Goal: Use online tool/utility: Utilize a website feature to perform a specific function

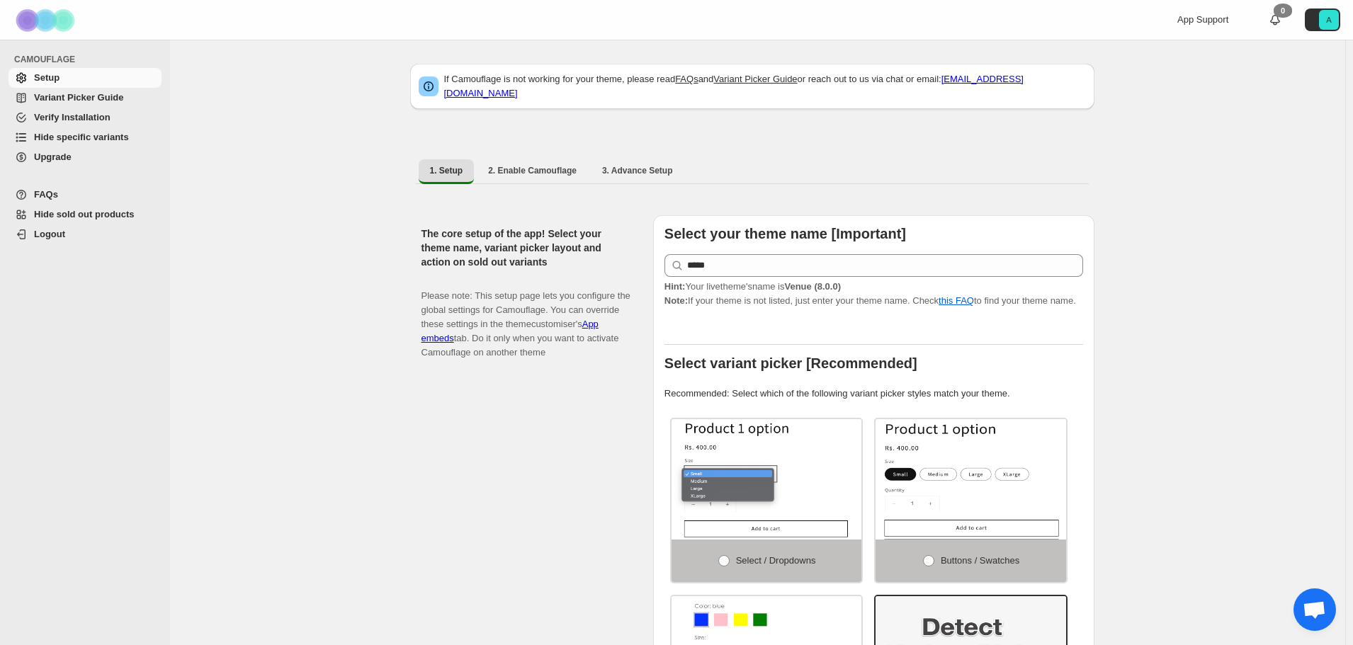
click at [103, 140] on span "Hide specific variants" at bounding box center [81, 137] width 95 height 11
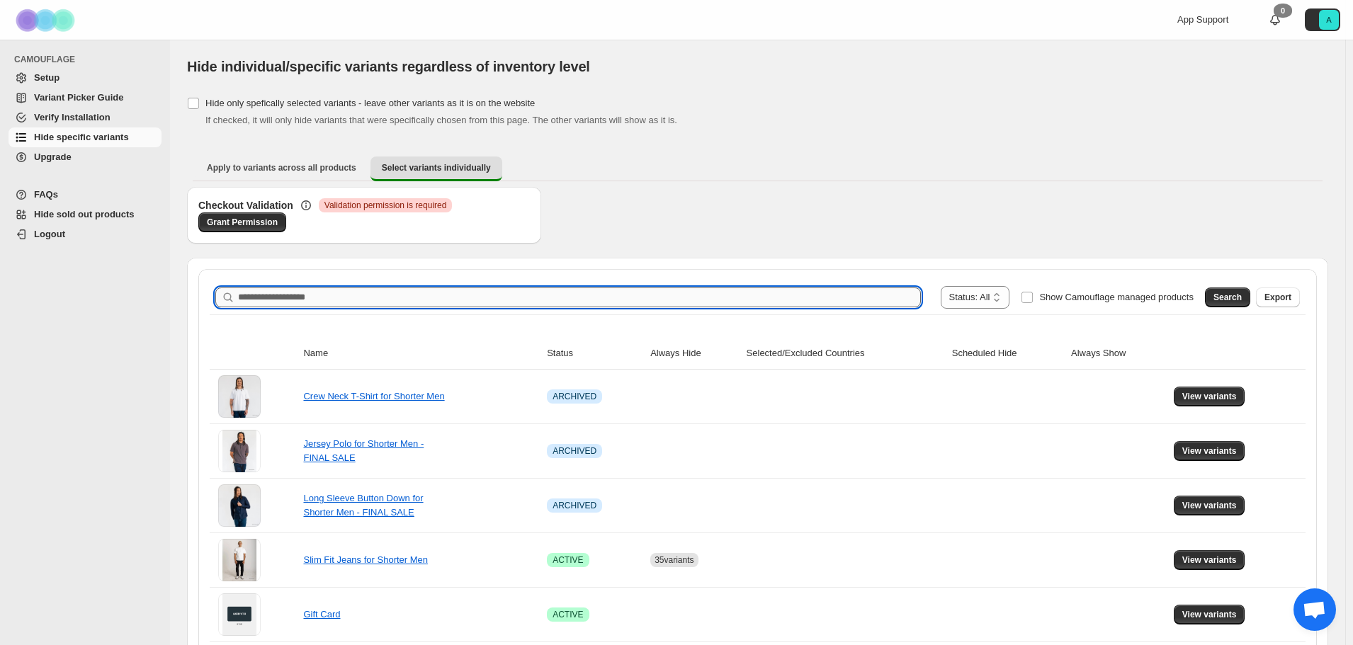
click at [394, 298] on input "Search product name" at bounding box center [579, 298] width 683 height 20
type input "********"
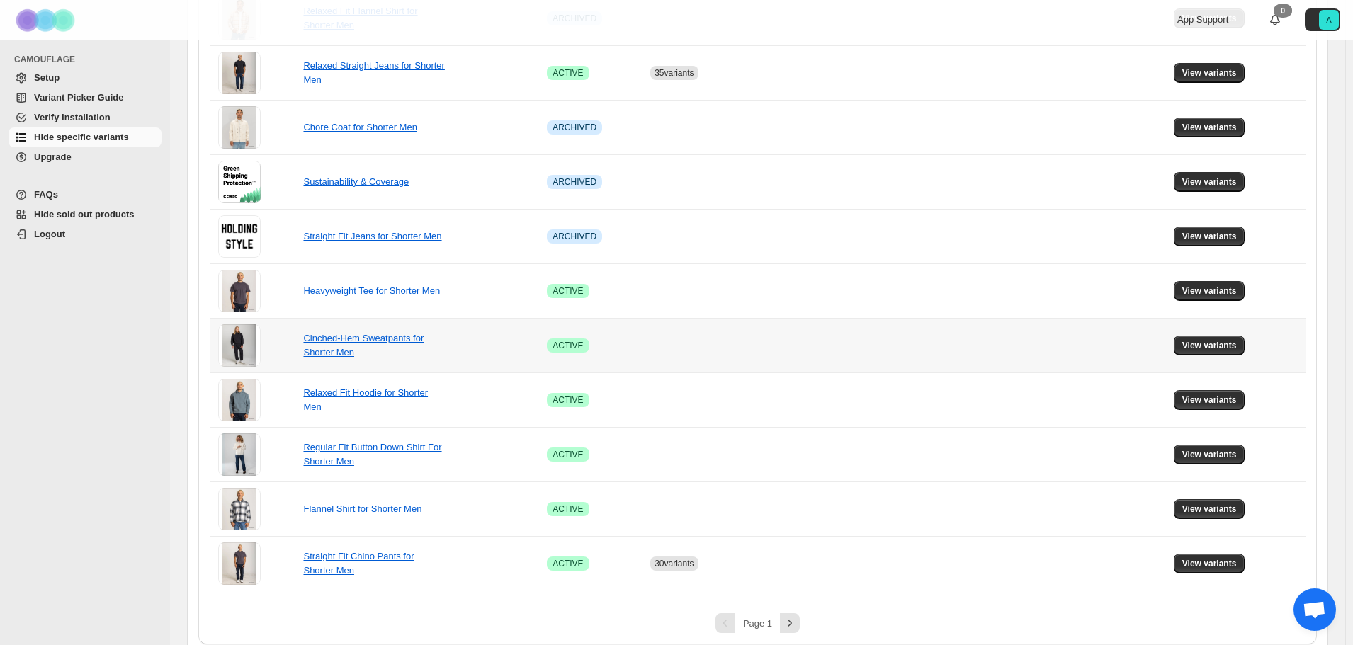
scroll to position [880, 0]
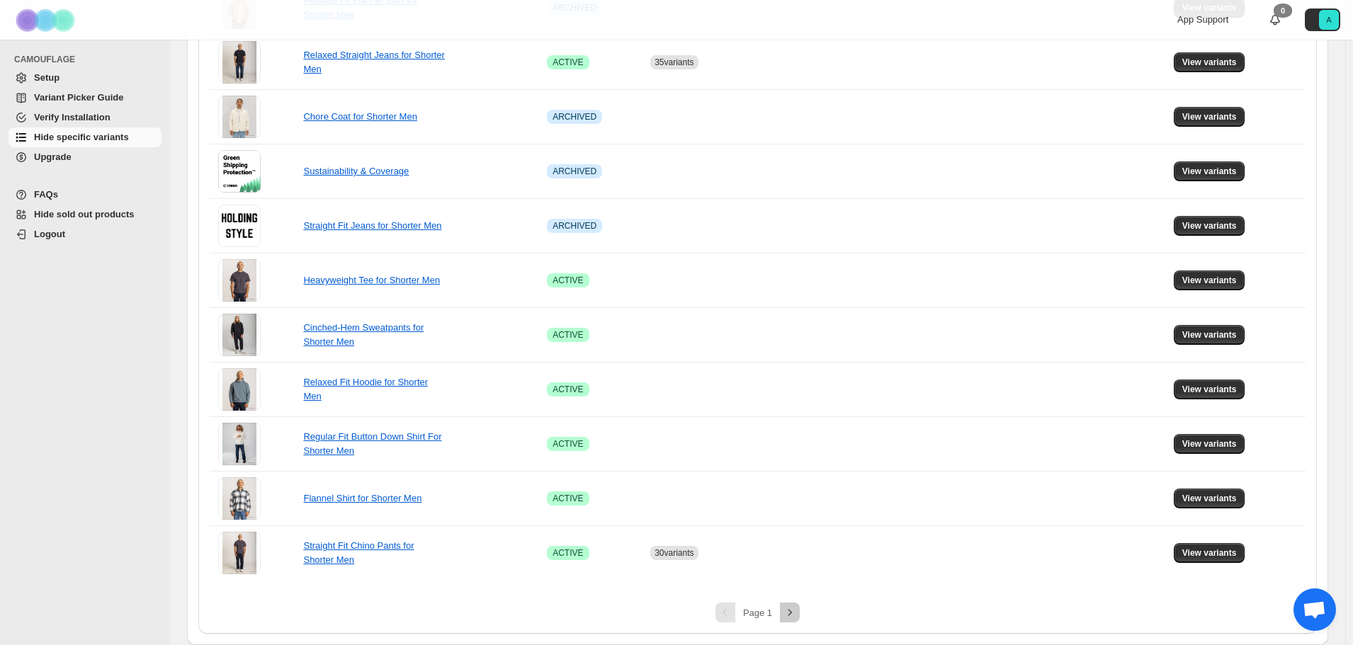
click at [792, 614] on icon "Next" at bounding box center [790, 612] width 4 height 6
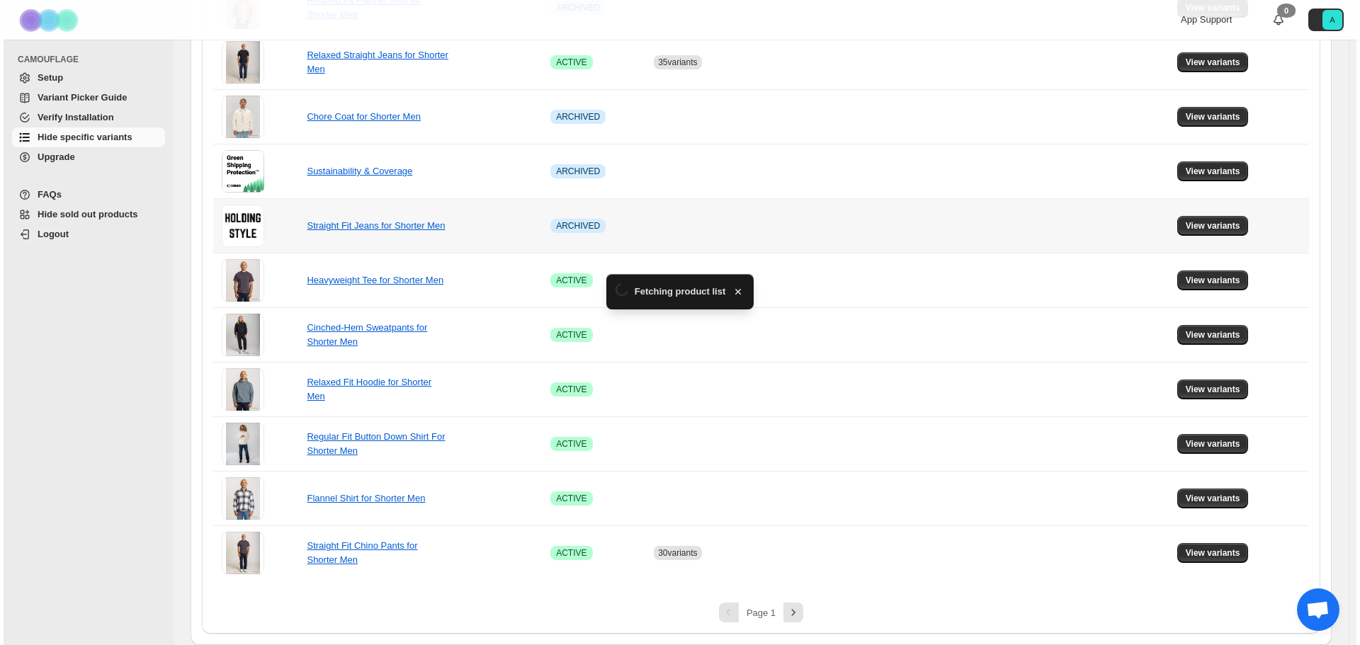
scroll to position [0, 0]
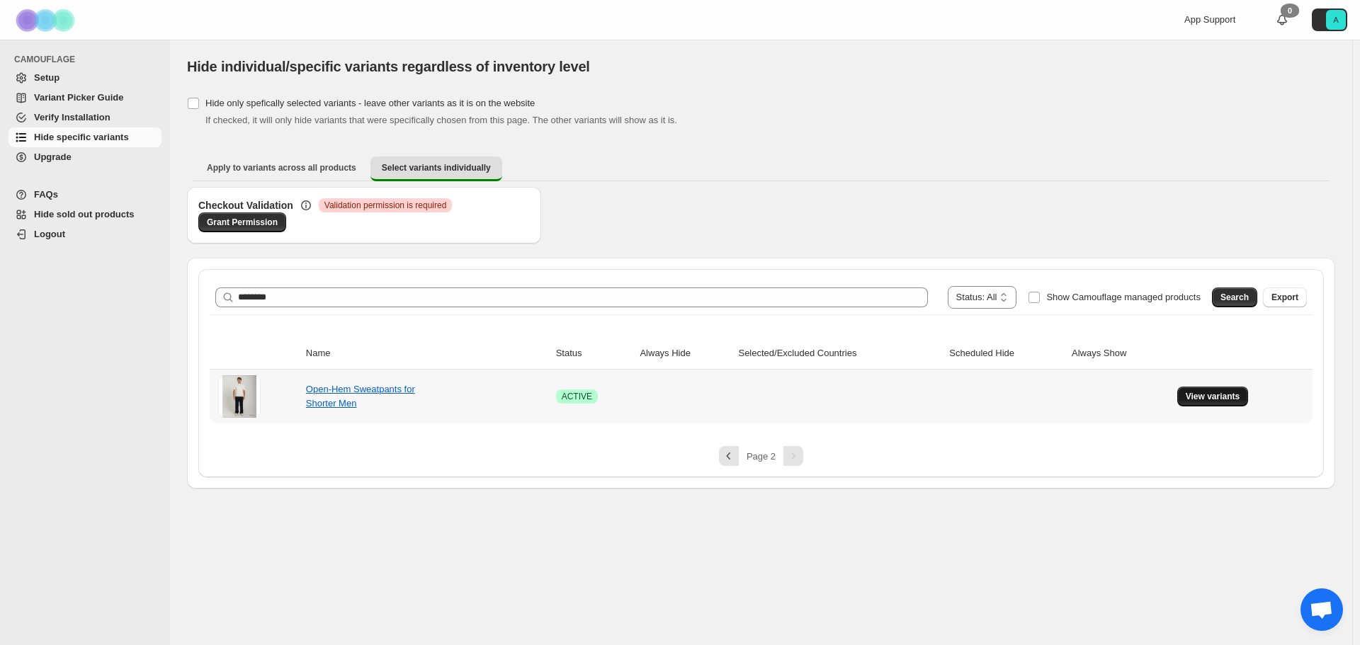
click at [1233, 392] on span "View variants" at bounding box center [1213, 396] width 55 height 11
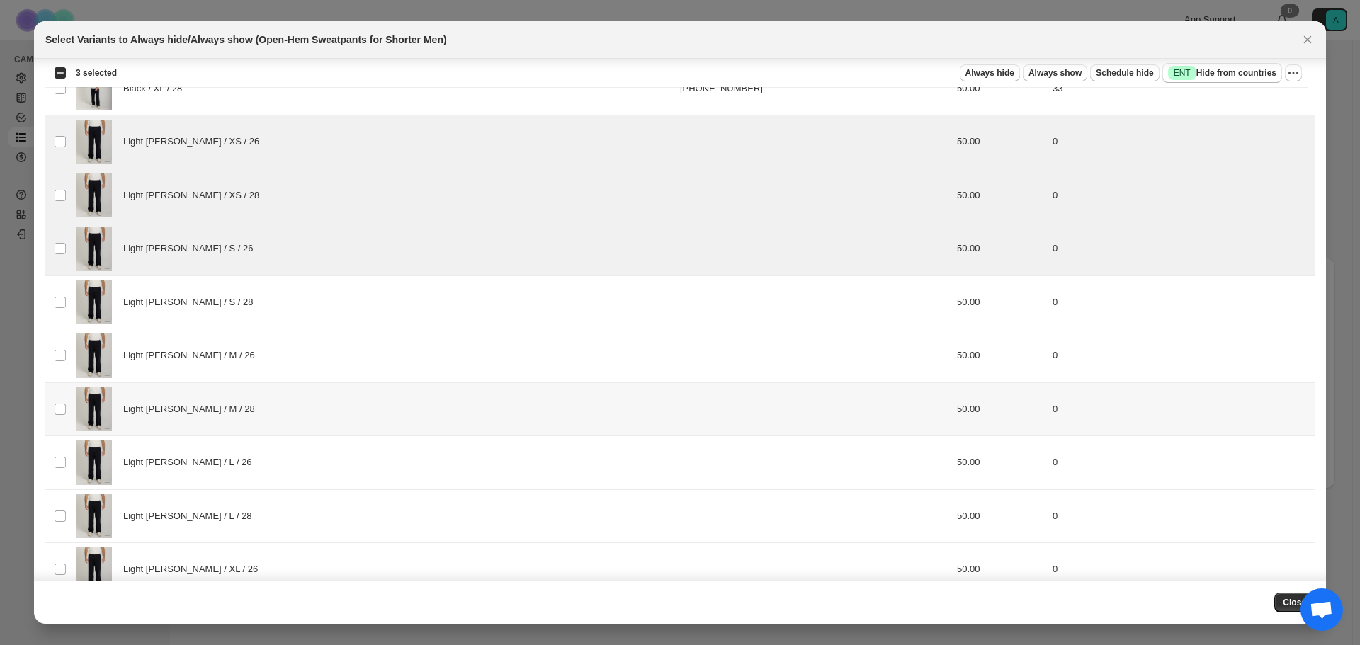
scroll to position [592, 0]
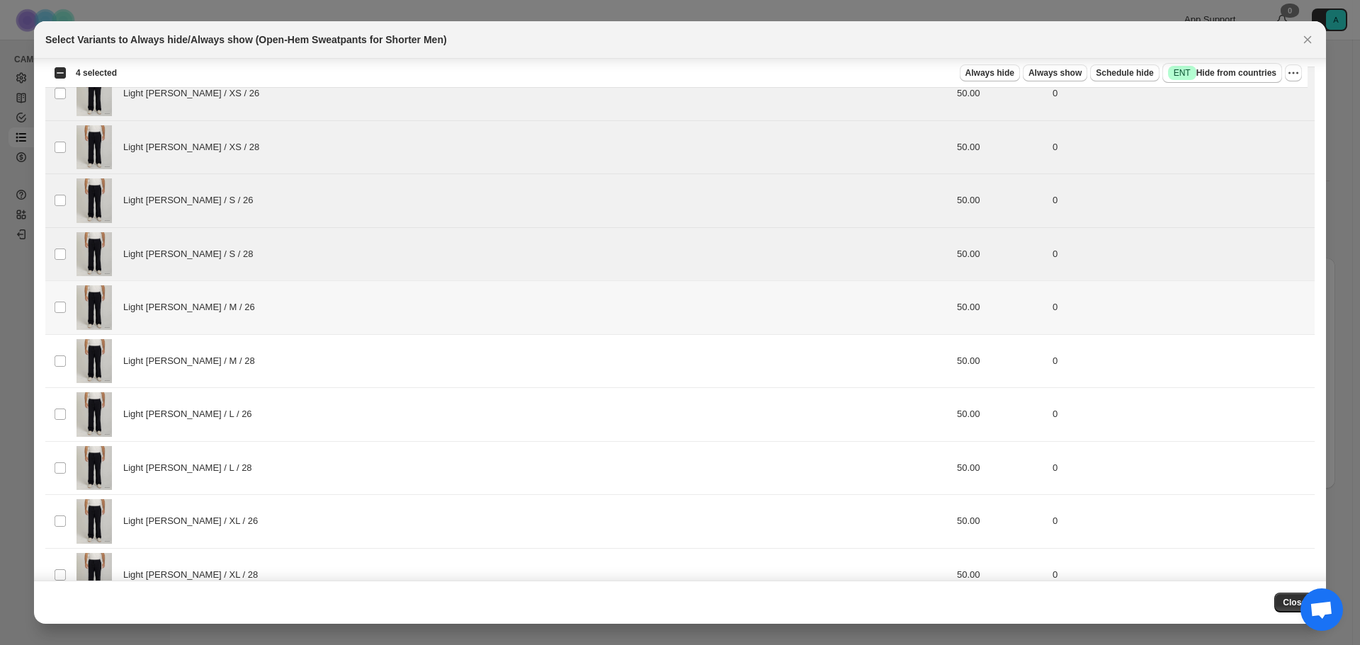
click at [69, 313] on td "Select product variant" at bounding box center [58, 308] width 27 height 54
click at [59, 352] on td "Select product variant" at bounding box center [58, 361] width 27 height 54
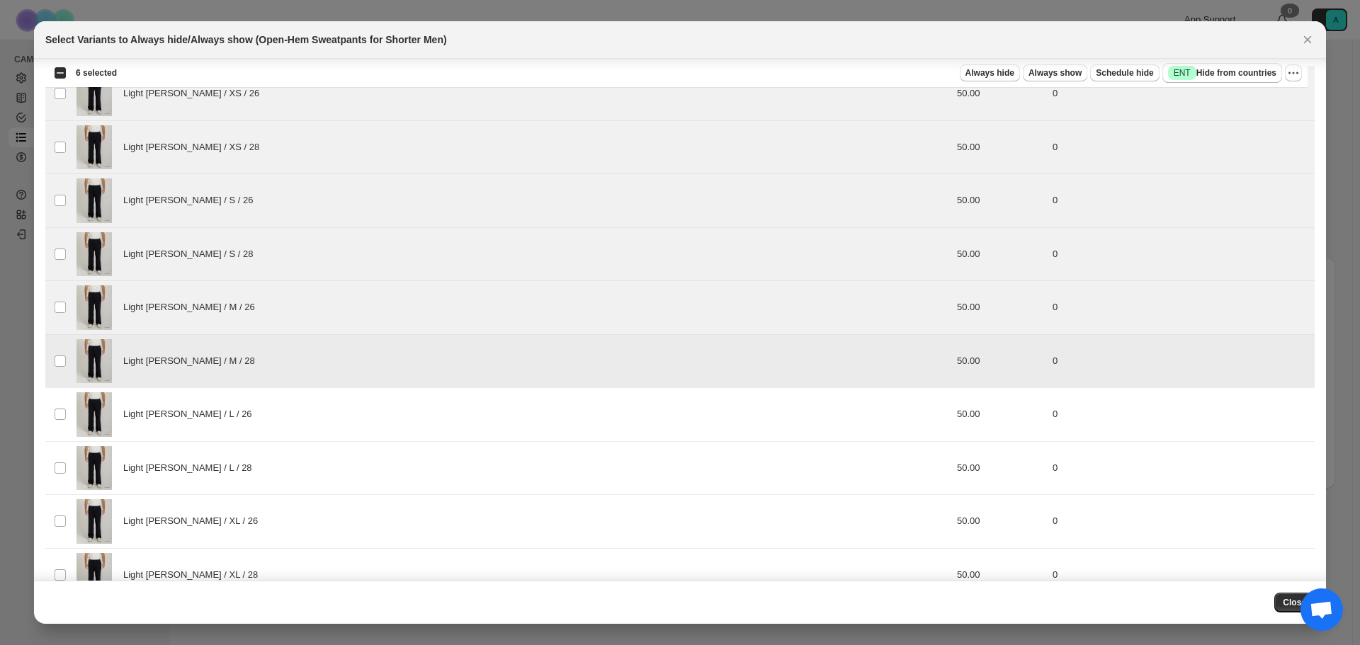
scroll to position [734, 0]
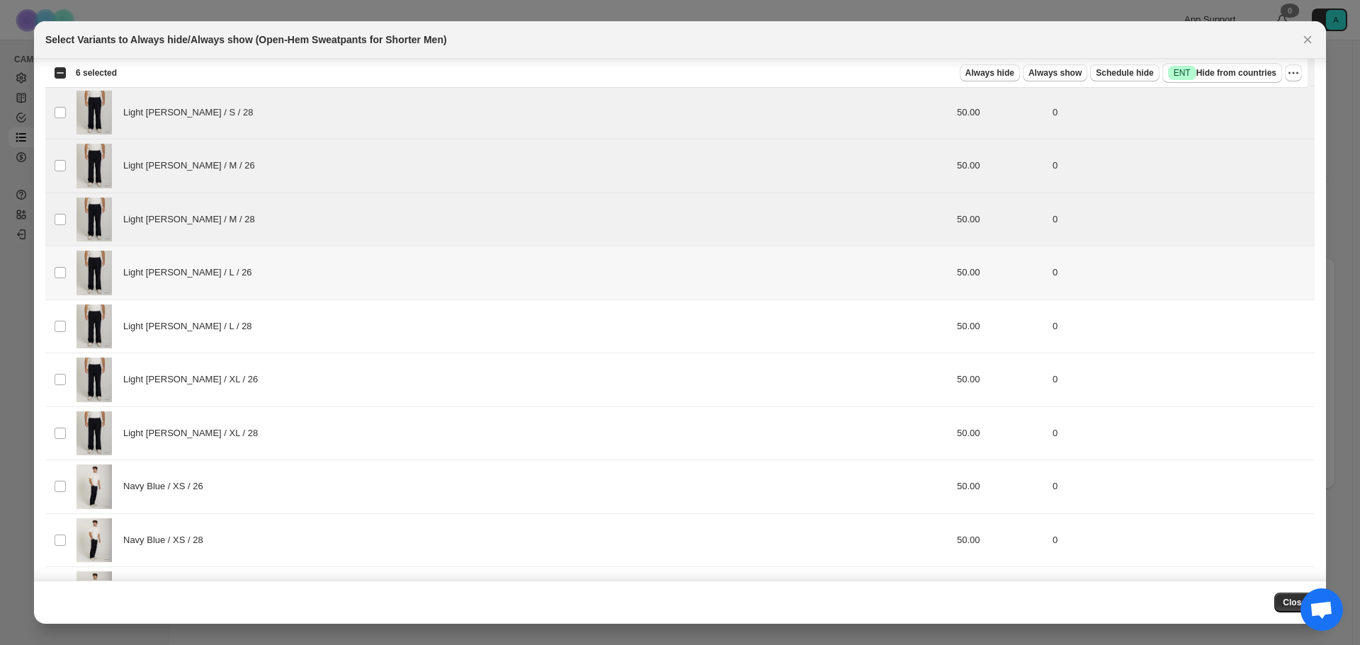
click at [345, 267] on div "Light [PERSON_NAME] / L / 26" at bounding box center [374, 273] width 595 height 45
click at [345, 329] on div "Light [PERSON_NAME] / L / 28" at bounding box center [374, 327] width 595 height 45
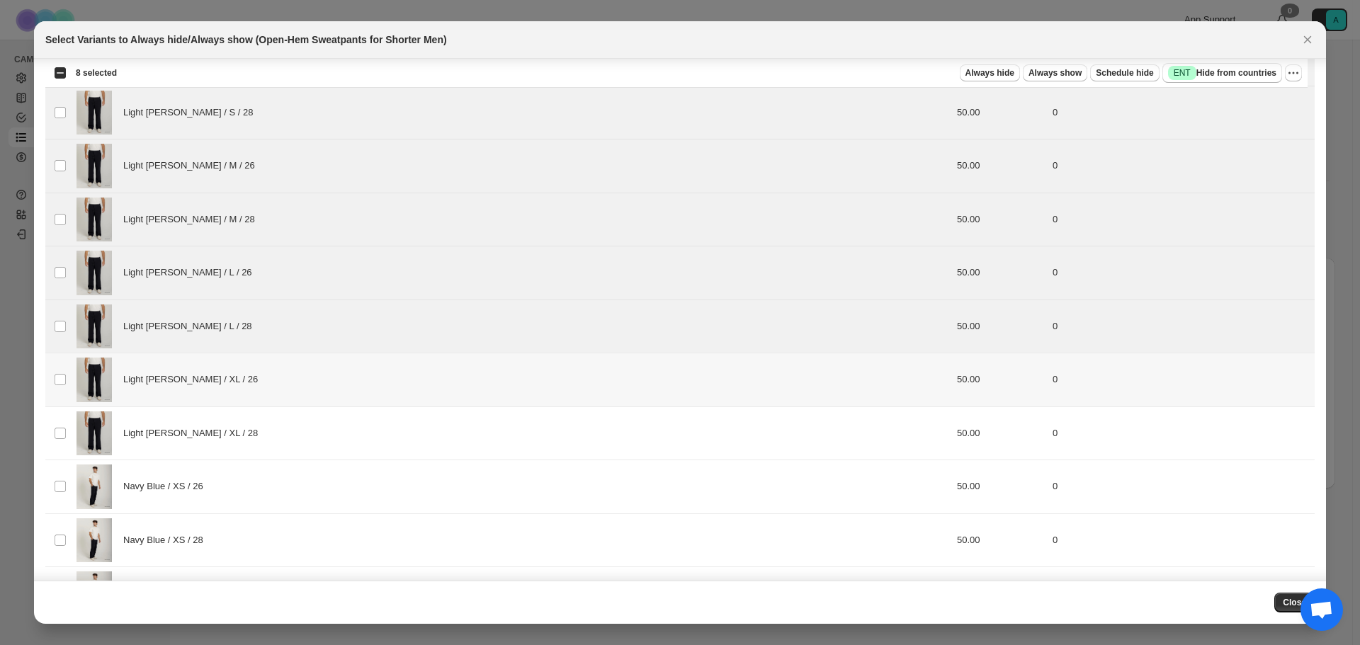
drag, startPoint x: 362, startPoint y: 402, endPoint x: 365, endPoint y: 414, distance: 12.4
click at [362, 402] on td "Light [PERSON_NAME] / XL / 26" at bounding box center [374, 381] width 604 height 54
click at [366, 432] on div "Light [PERSON_NAME] / XL / 28" at bounding box center [374, 434] width 595 height 45
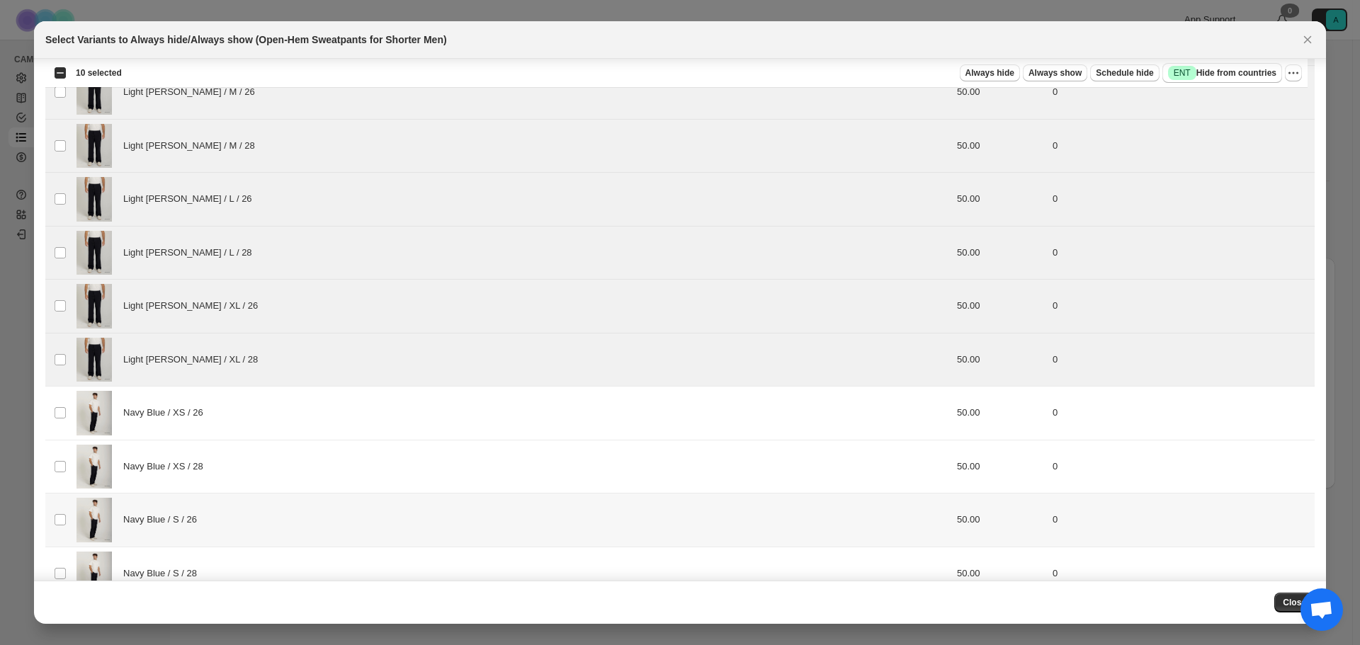
scroll to position [876, 0]
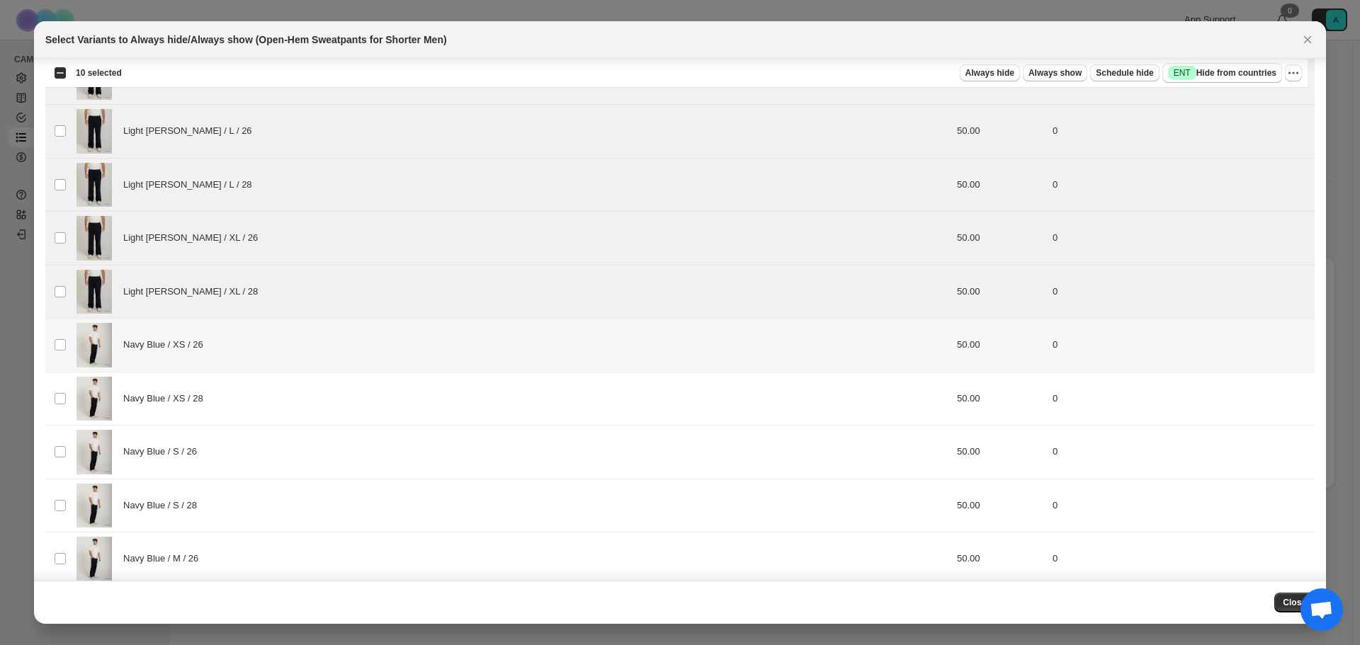
click at [364, 349] on div "Navy Blue / XS / 26" at bounding box center [374, 345] width 595 height 45
click at [379, 426] on td "Navy Blue / S / 26" at bounding box center [374, 453] width 604 height 54
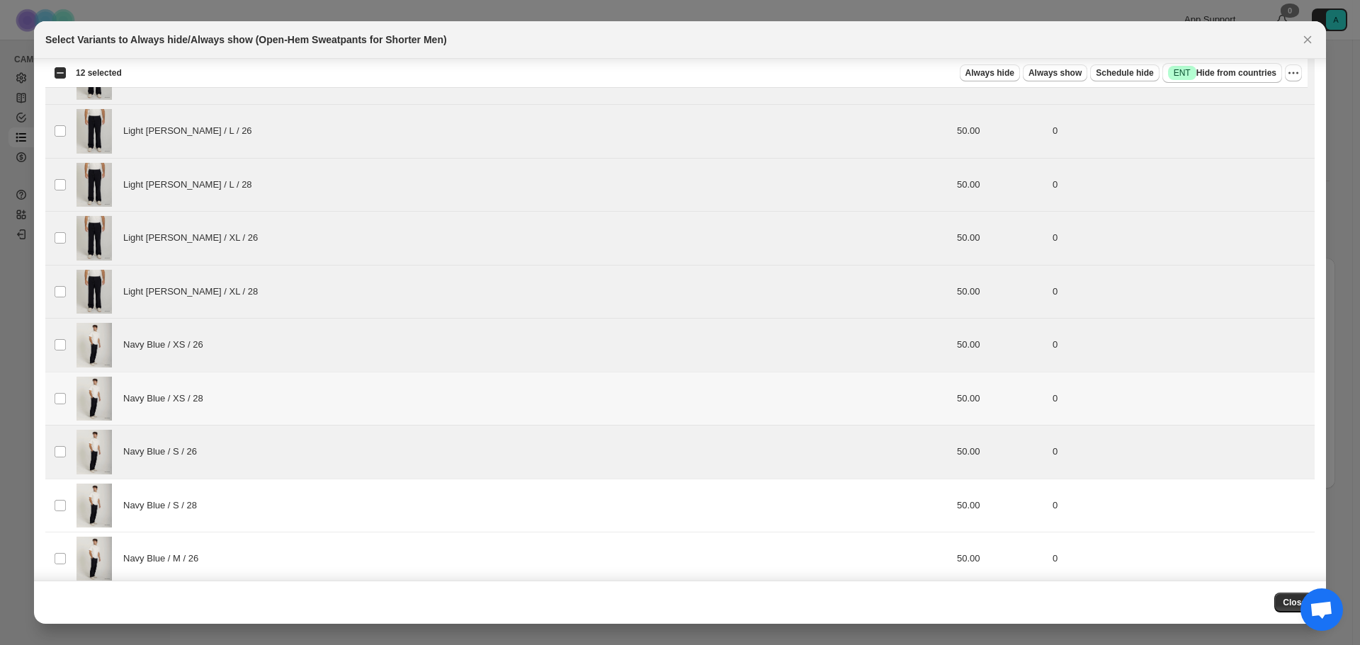
click at [395, 397] on div "Navy Blue / XS / 28" at bounding box center [374, 399] width 595 height 45
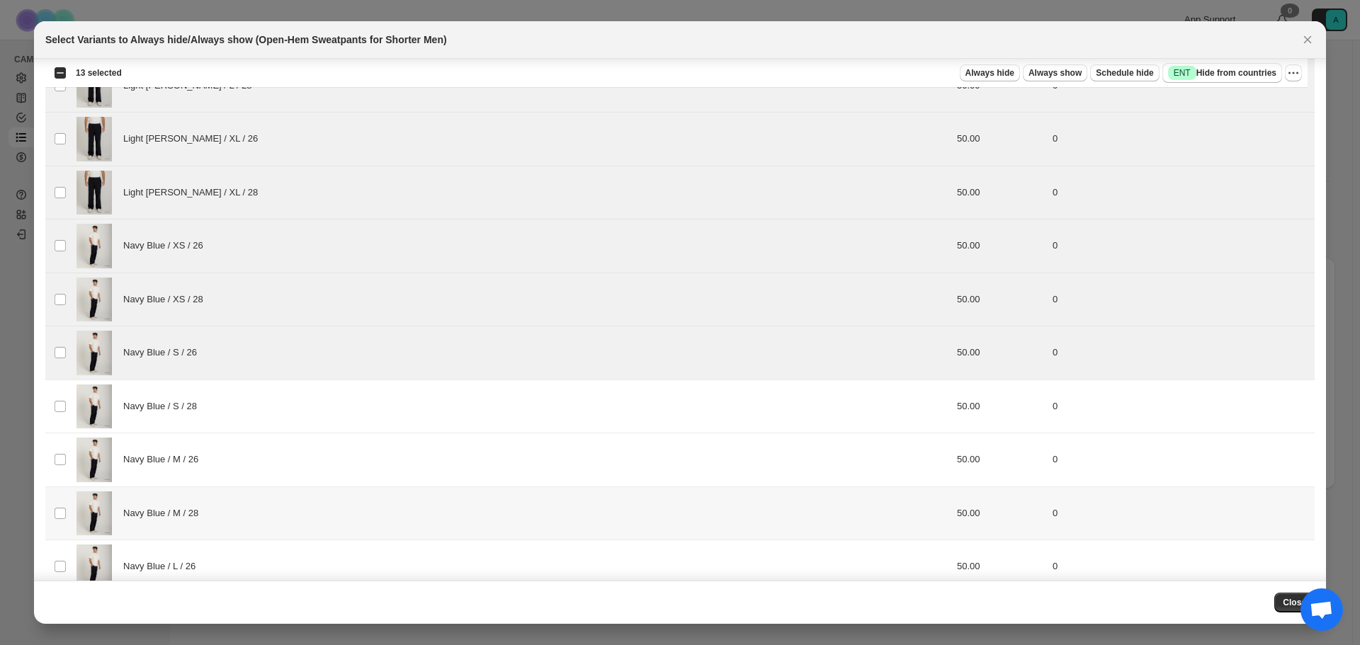
scroll to position [1088, 0]
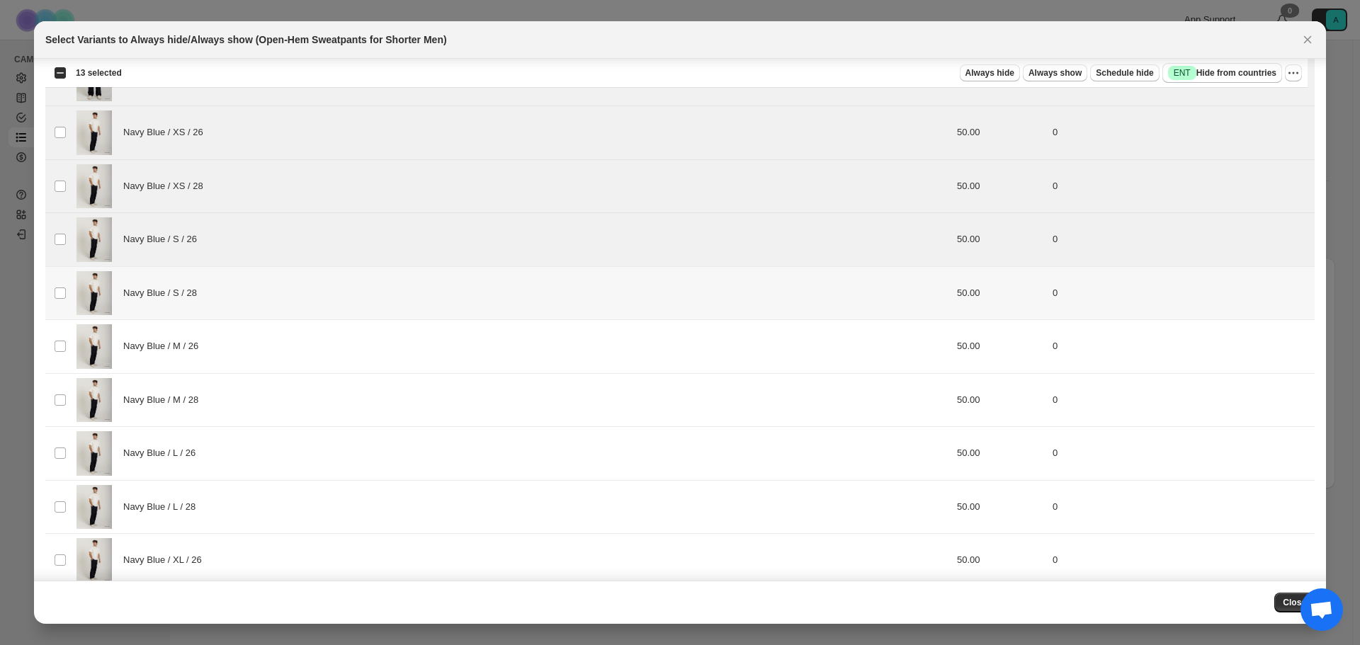
click at [390, 312] on div "Navy Blue / S / 28" at bounding box center [374, 293] width 595 height 45
click at [387, 366] on div "Navy Blue / M / 26" at bounding box center [374, 346] width 595 height 45
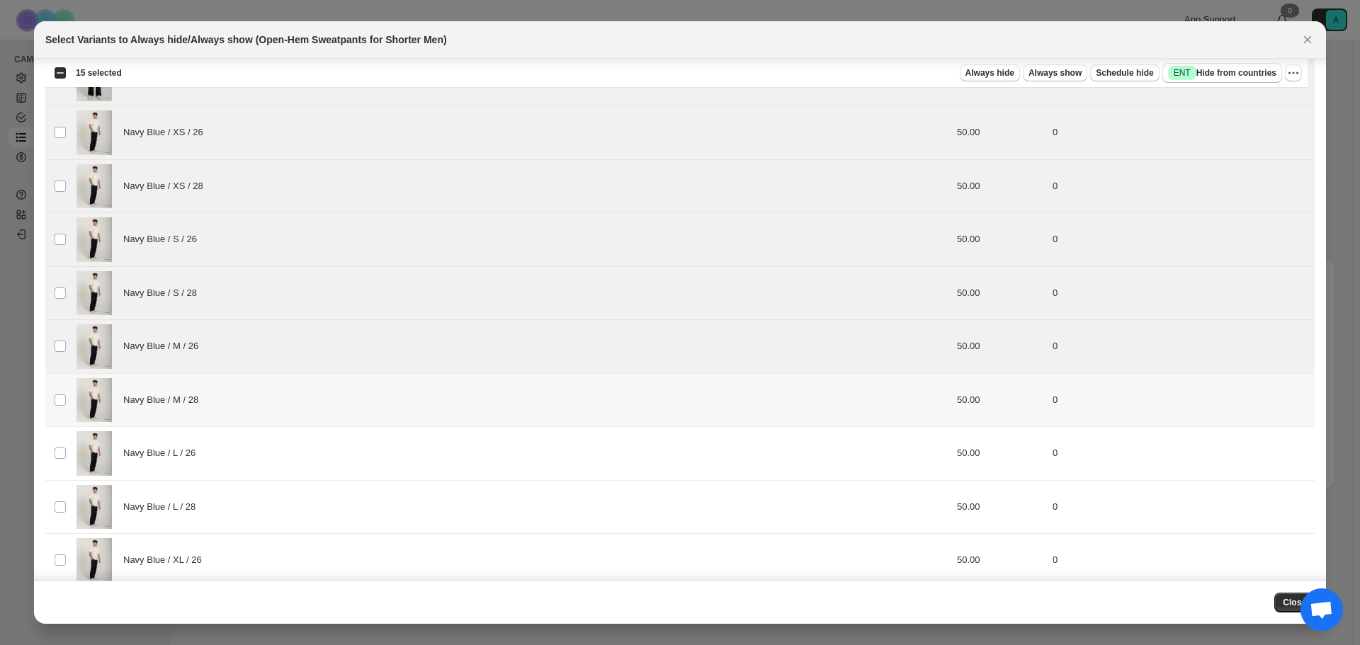
click at [390, 403] on div "Navy Blue / M / 28" at bounding box center [374, 400] width 595 height 45
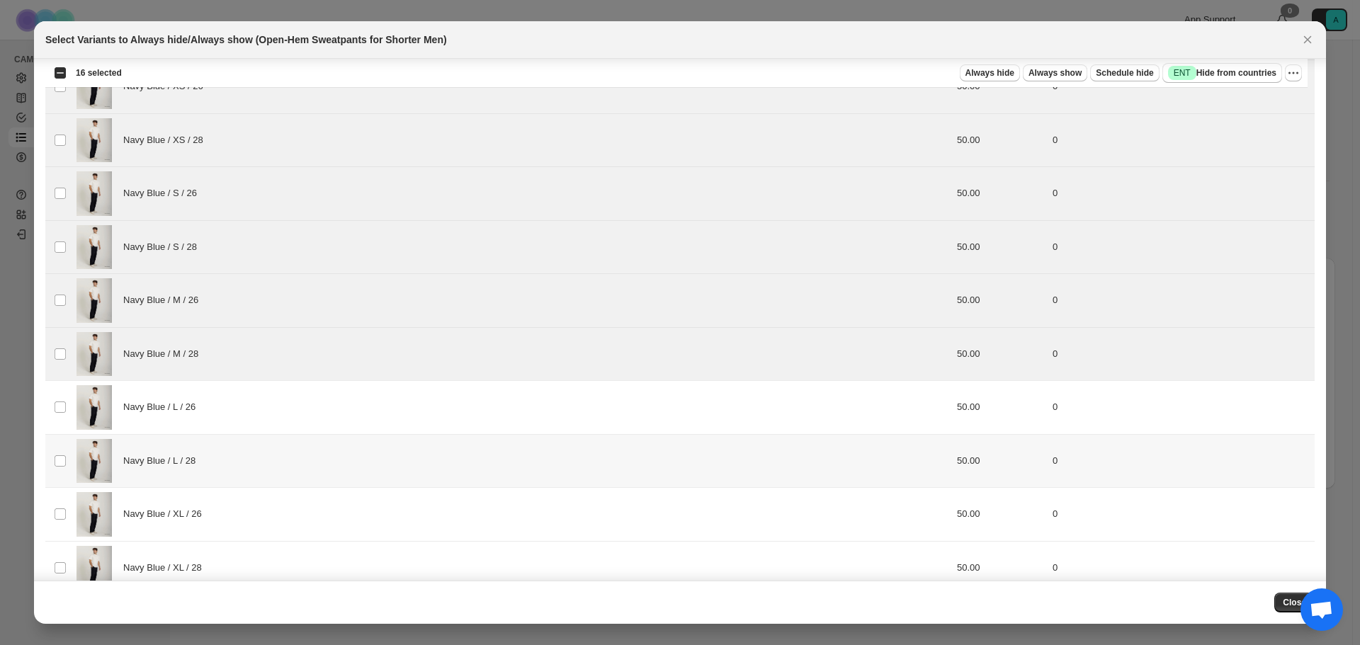
scroll to position [1159, 0]
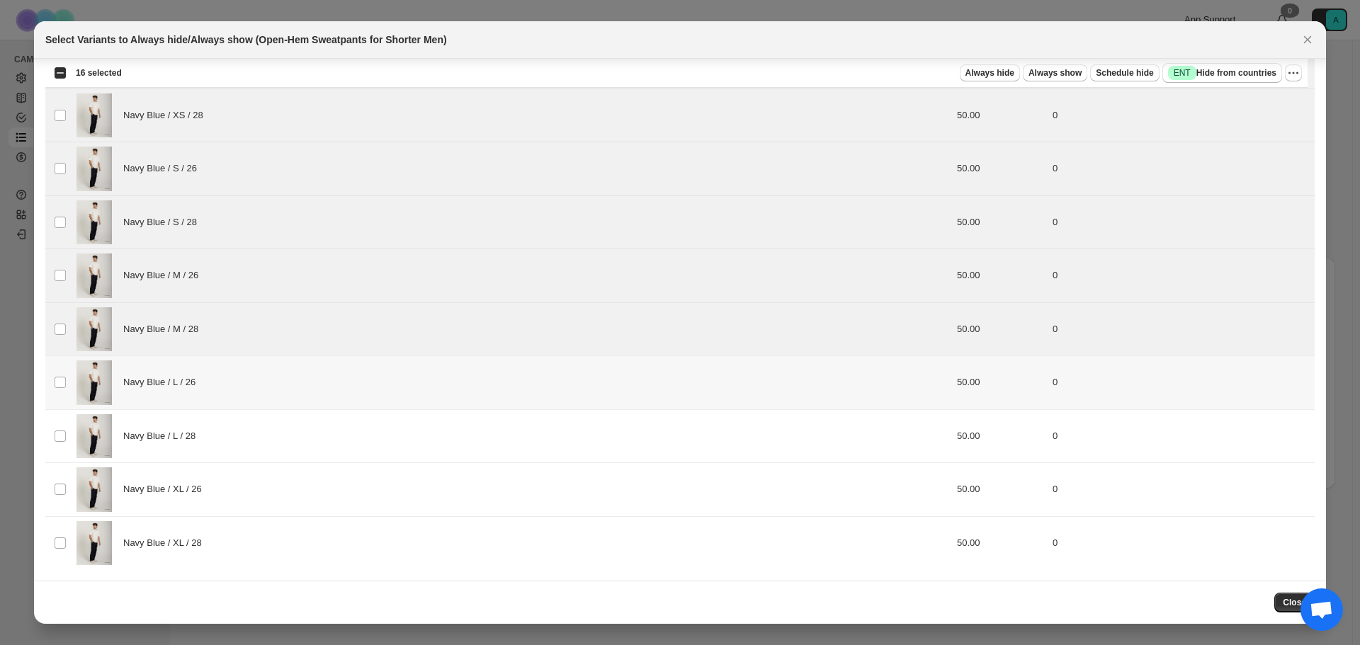
click at [414, 395] on div "Navy Blue / L / 26" at bounding box center [374, 383] width 595 height 45
click at [415, 441] on div "Navy Blue / L / 28" at bounding box center [374, 436] width 595 height 45
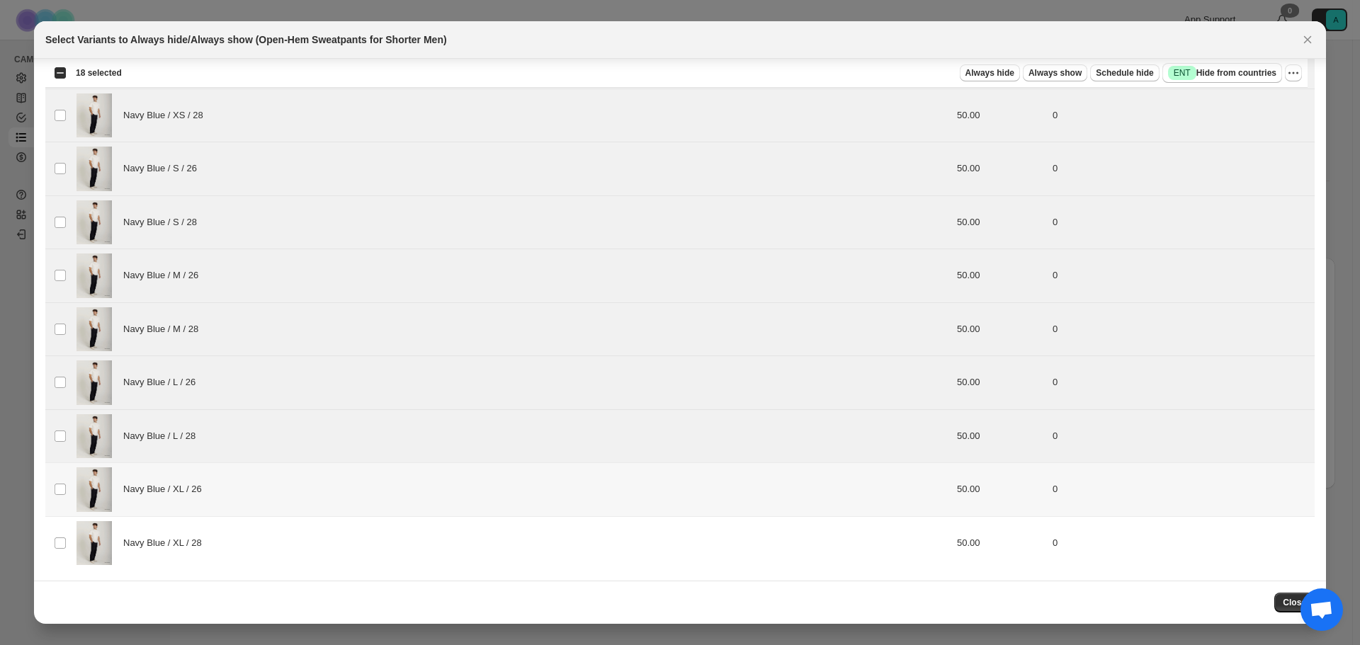
click at [411, 479] on div "Navy Blue / XL / 26" at bounding box center [374, 490] width 595 height 45
click at [410, 542] on div "Navy Blue / XL / 28" at bounding box center [374, 543] width 595 height 45
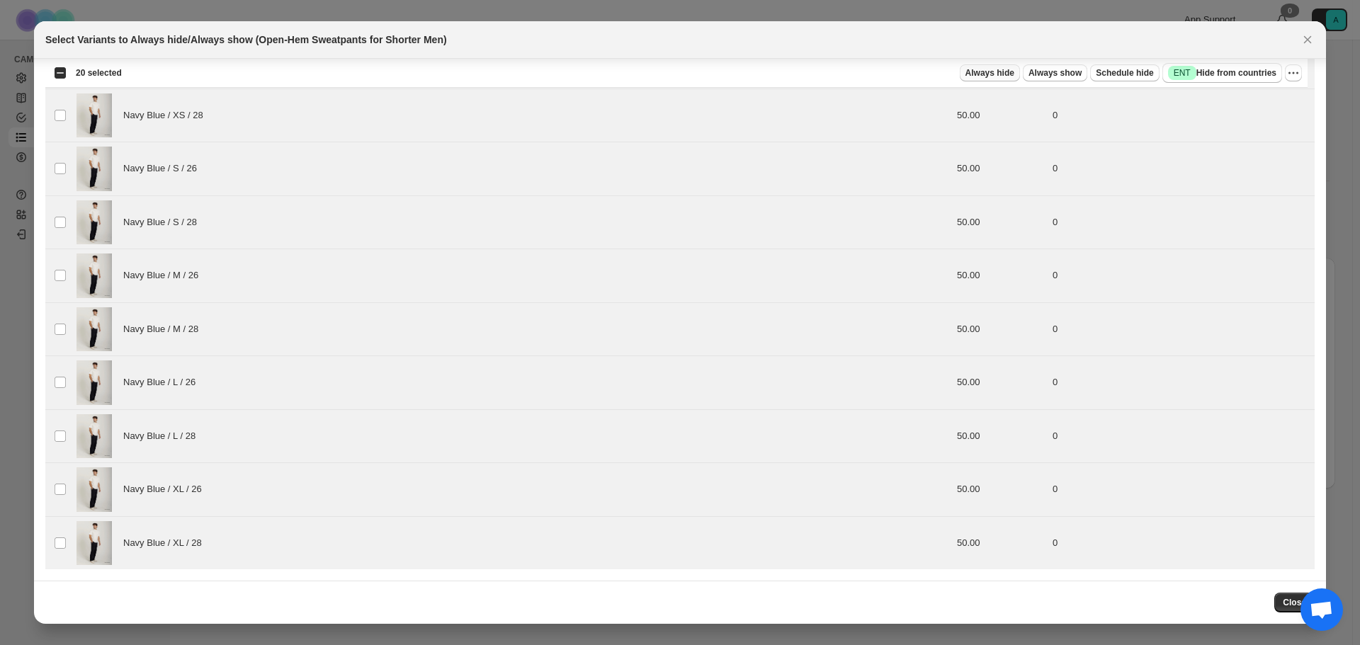
click at [1014, 77] on span "Always hide" at bounding box center [990, 72] width 49 height 11
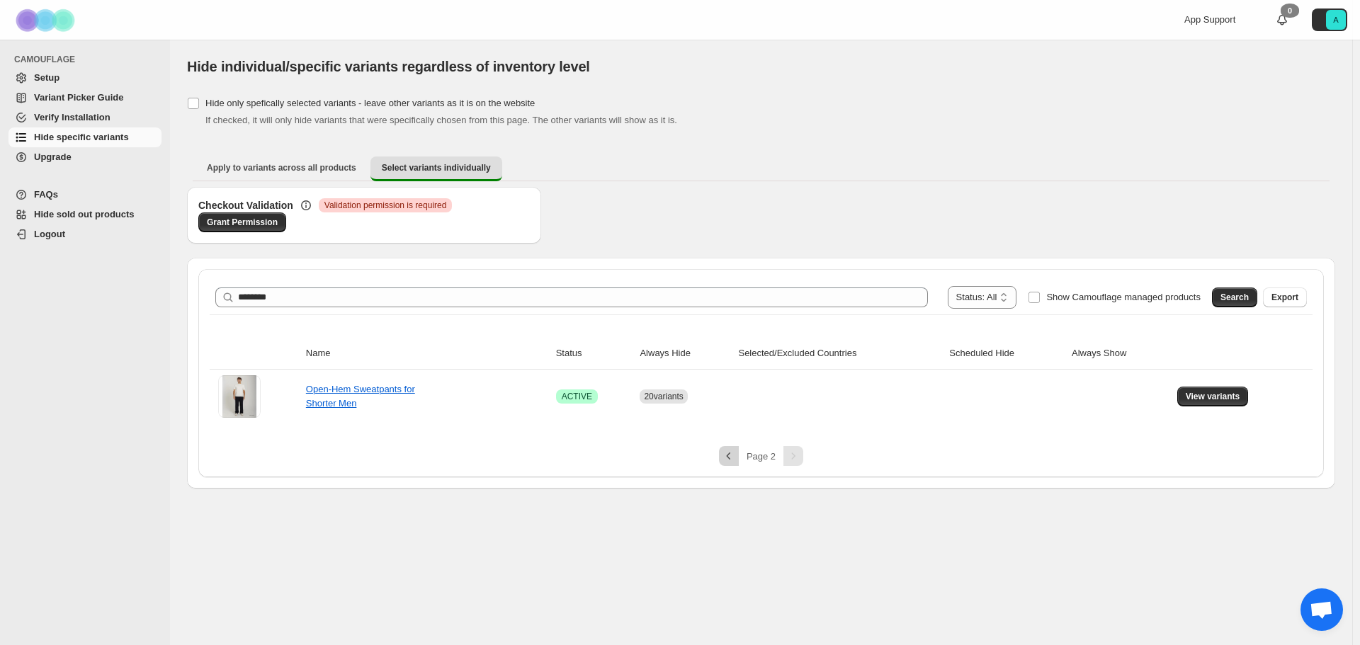
click at [738, 457] on div "Page 2" at bounding box center [761, 456] width 1103 height 20
click at [728, 456] on icon "Previous" at bounding box center [729, 456] width 14 height 14
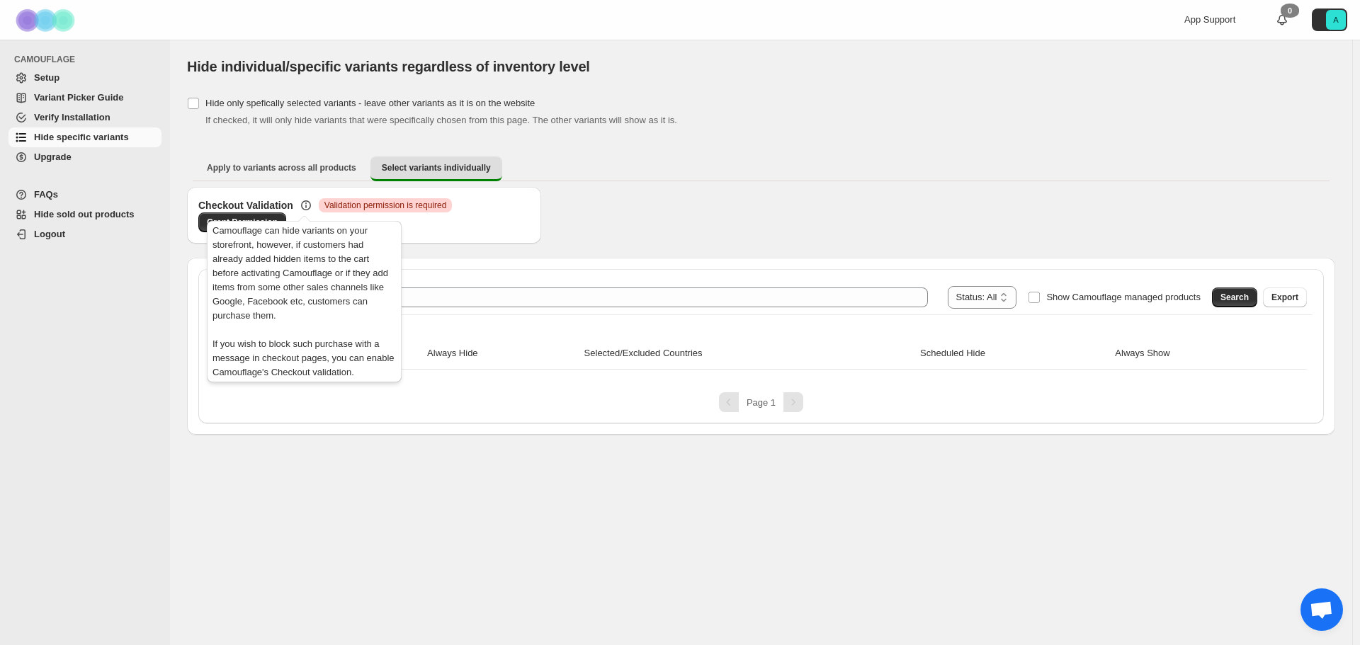
click at [258, 219] on div "Camouflage can hide variants on your storefront, however, if customers had alre…" at bounding box center [304, 299] width 200 height 173
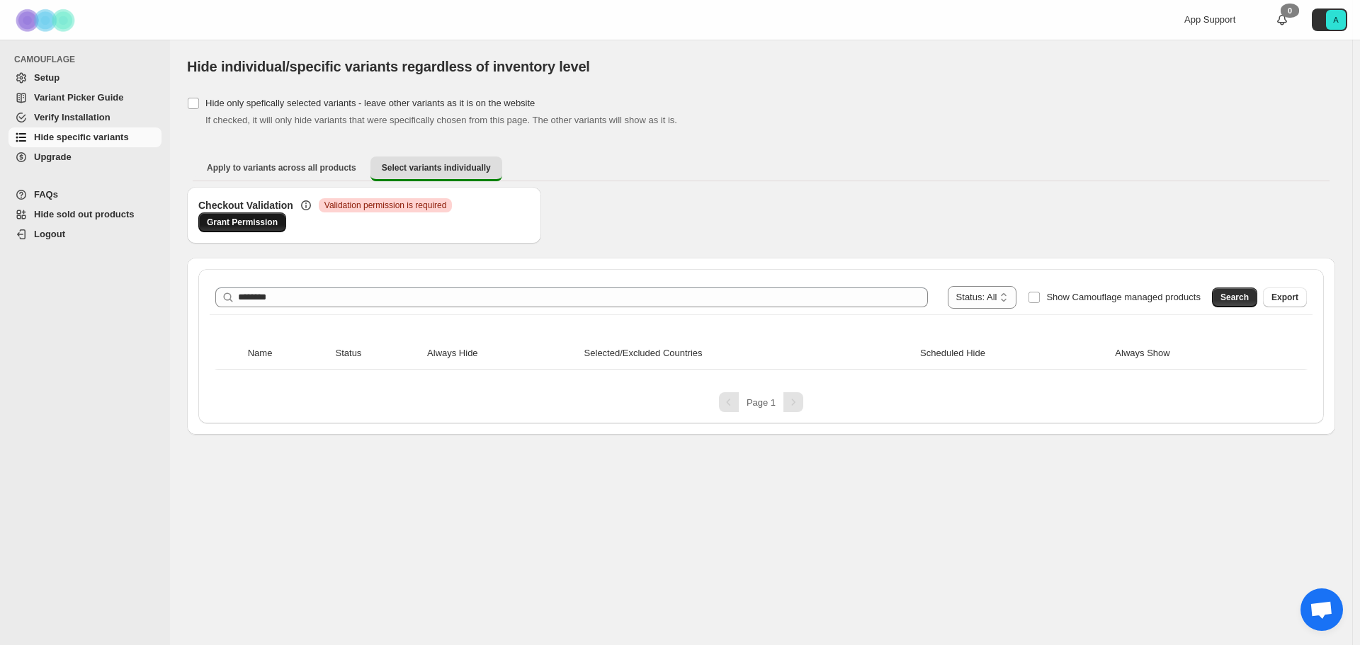
click at [237, 232] on link "Grant Permission" at bounding box center [242, 223] width 88 height 20
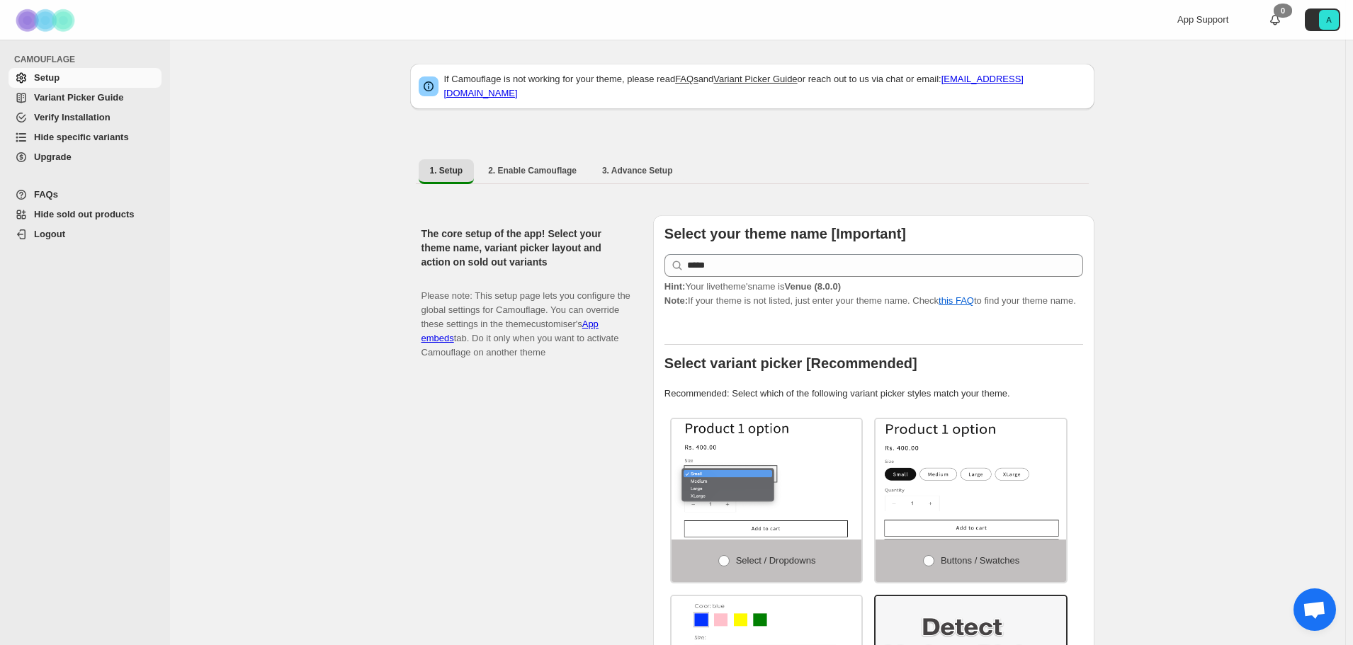
click at [98, 134] on span "Hide specific variants" at bounding box center [81, 137] width 95 height 11
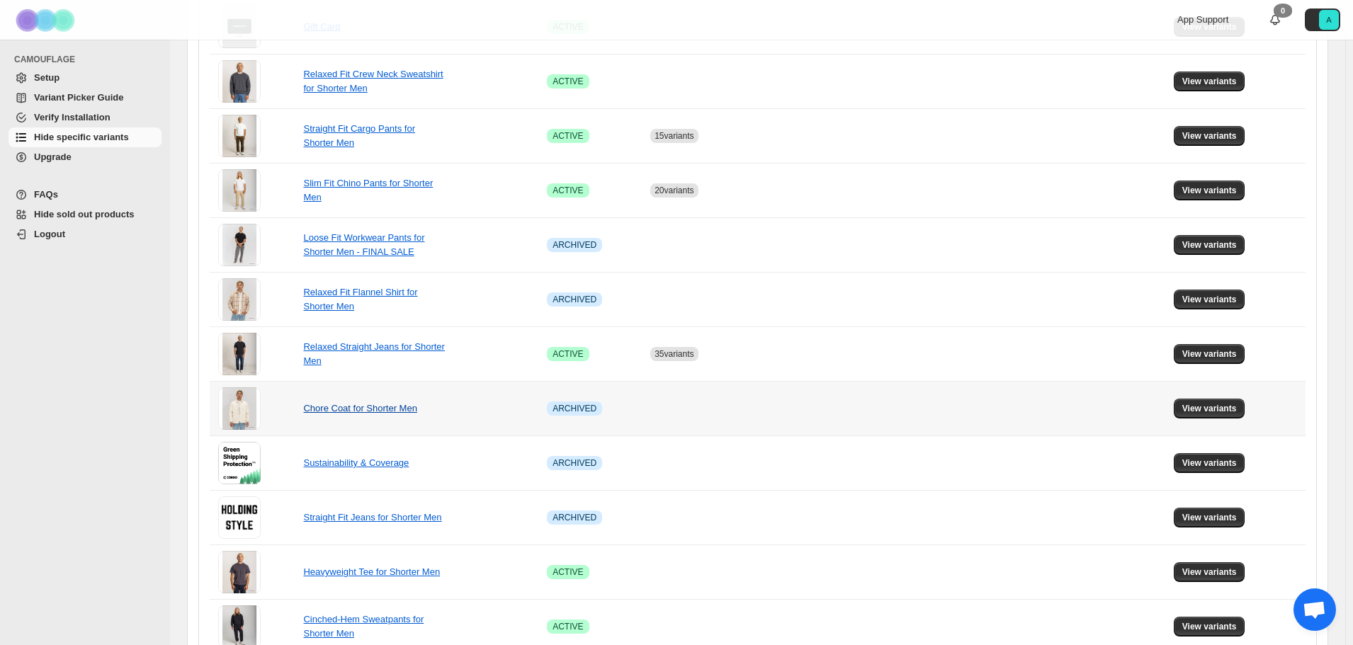
scroll to position [708, 0]
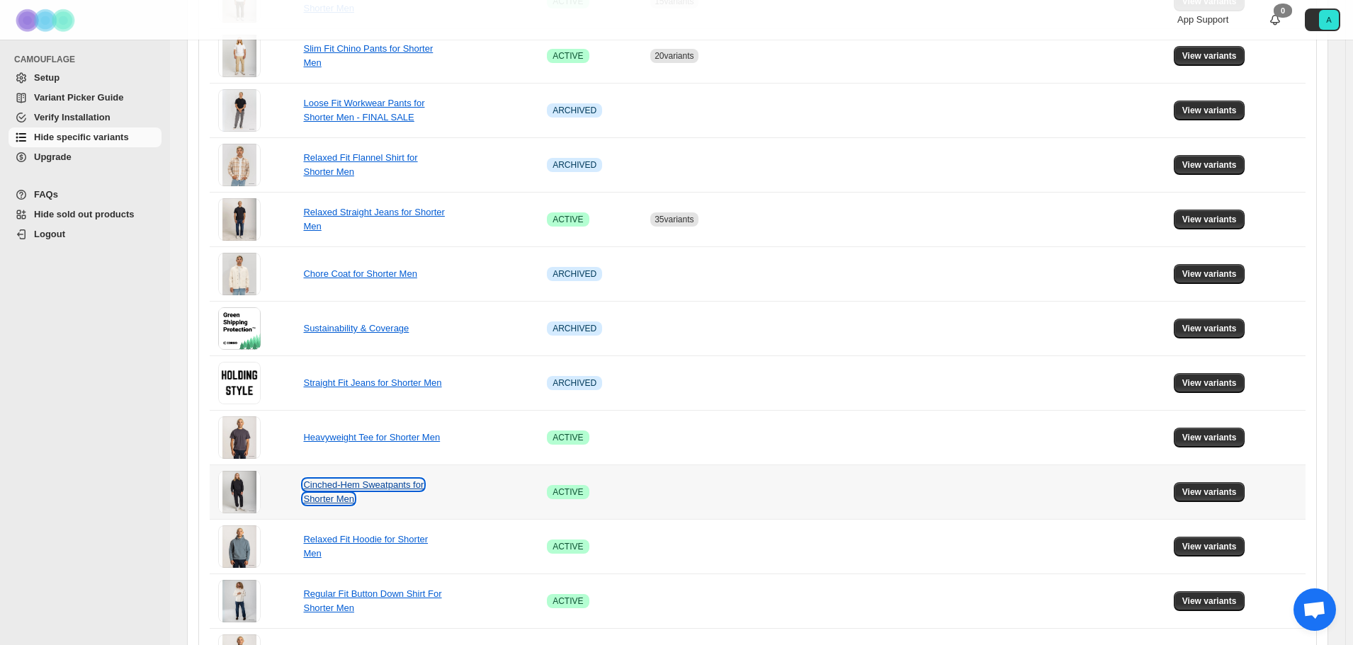
click at [403, 487] on link "Cinched-Hem Sweatpants for Shorter Men" at bounding box center [363, 492] width 120 height 25
click at [1210, 492] on span "View variants" at bounding box center [1209, 492] width 55 height 11
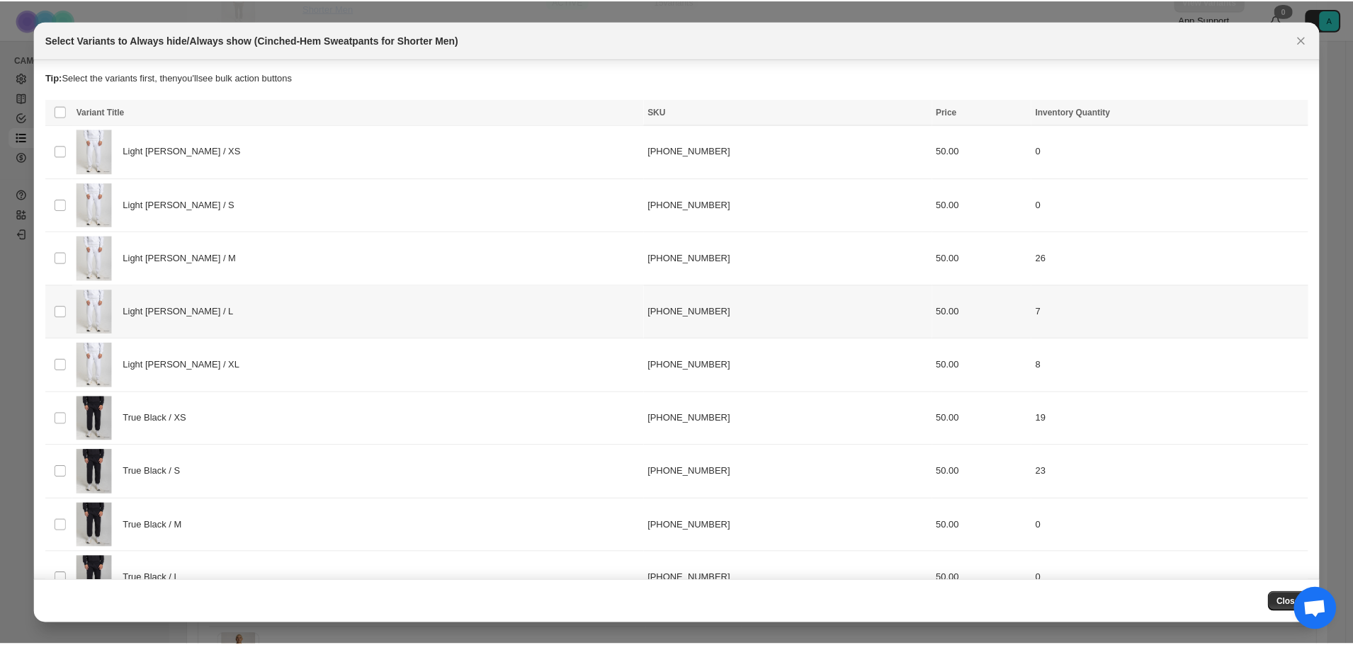
scroll to position [206, 0]
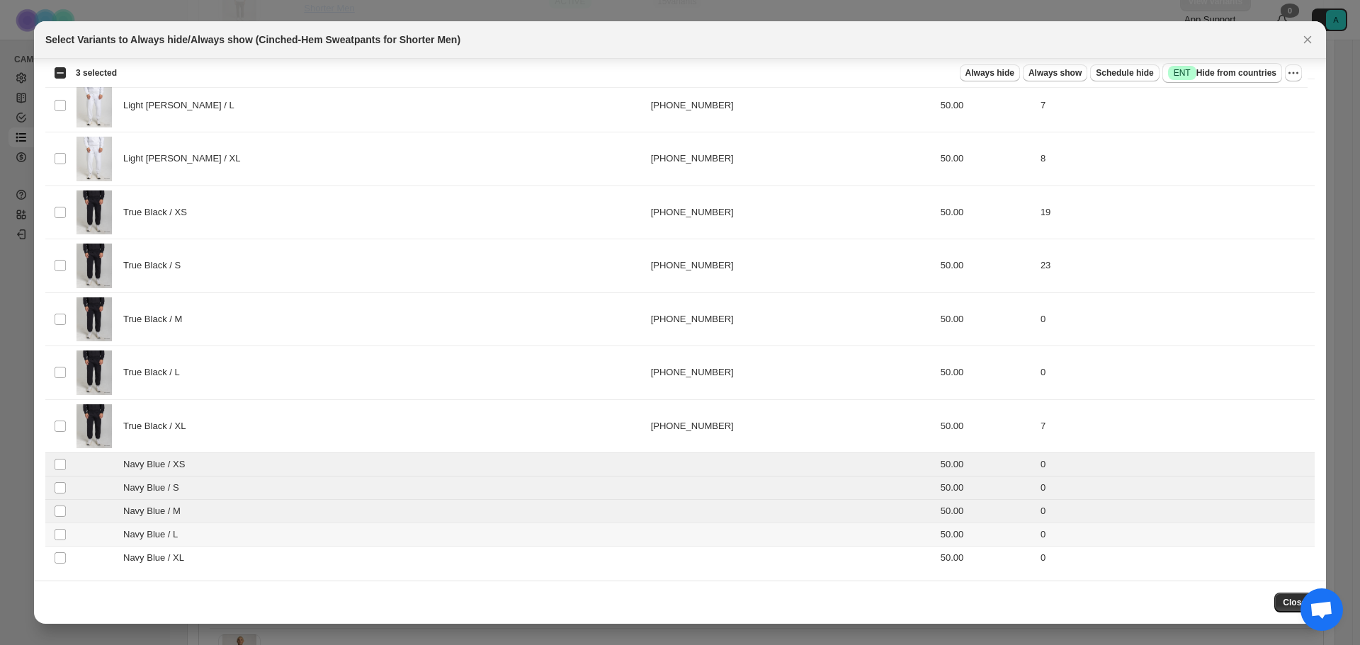
click at [67, 536] on td "Select product variant" at bounding box center [58, 535] width 27 height 23
click at [72, 560] on td "Select product variant" at bounding box center [58, 558] width 27 height 23
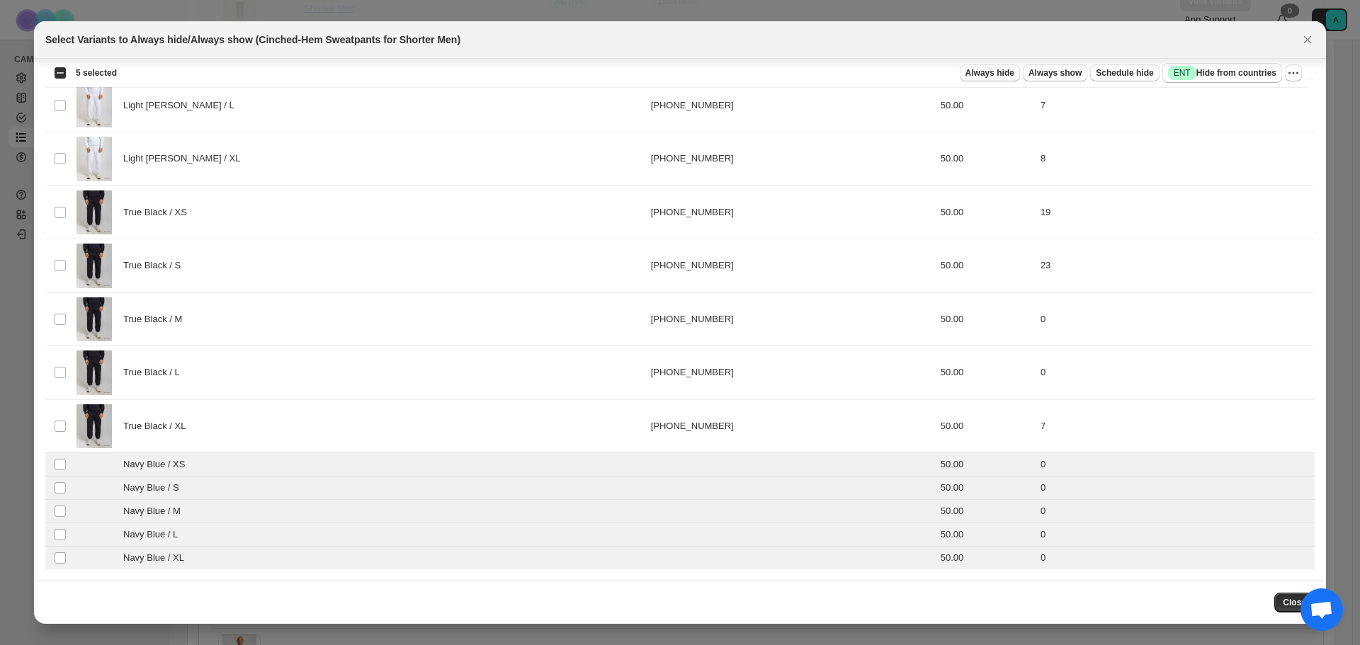
click at [1013, 67] on button "Always hide" at bounding box center [990, 72] width 60 height 17
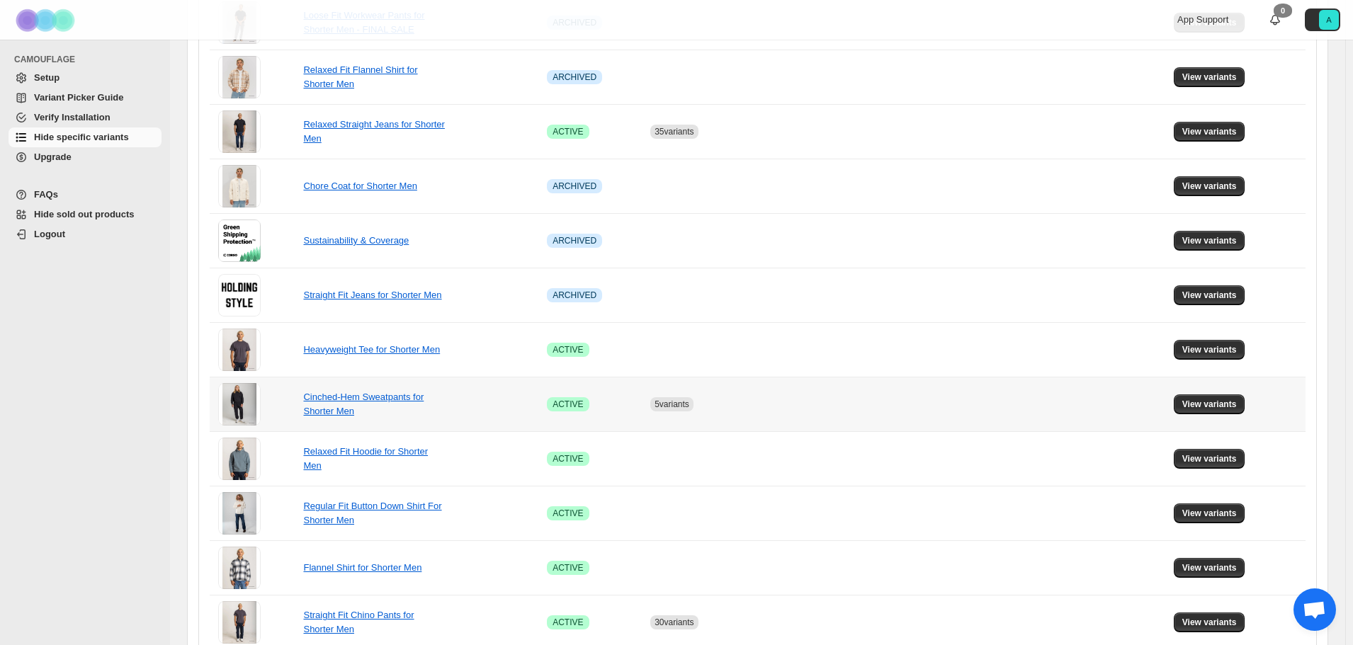
scroll to position [866, 0]
